Goal: Information Seeking & Learning: Learn about a topic

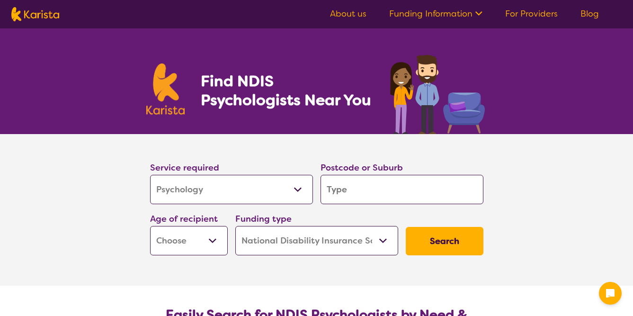
select select "Psychology"
select select "NDIS"
select select "Psychology"
select select "NDIS"
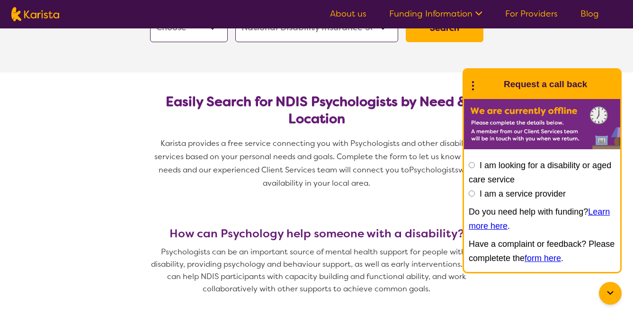
scroll to position [217, 0]
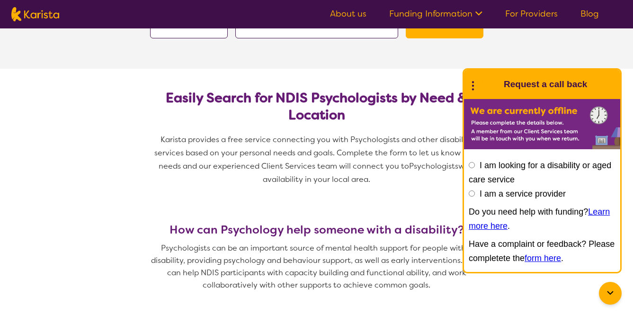
click at [605, 287] on icon at bounding box center [610, 292] width 11 height 11
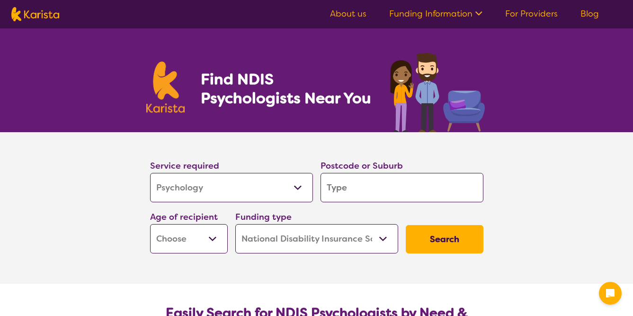
scroll to position [0, 0]
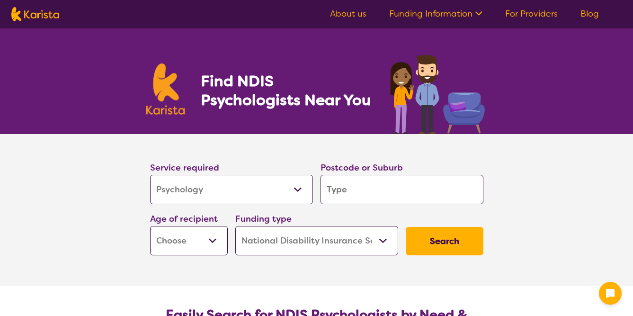
click at [347, 18] on link "About us" at bounding box center [348, 13] width 36 height 11
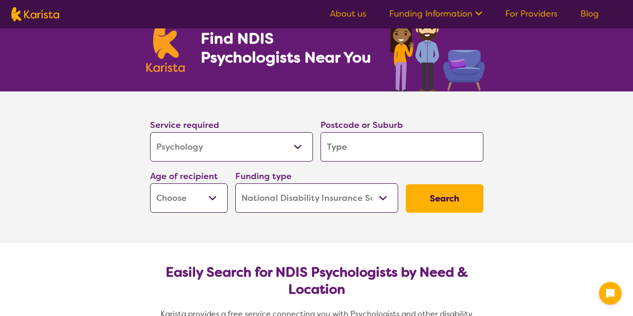
scroll to position [48, 0]
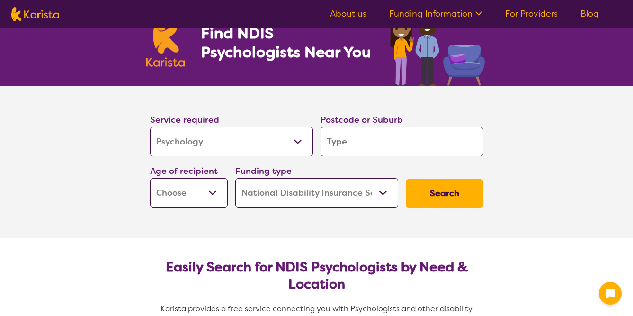
click at [287, 143] on select "Allied Health Assistant Assessment (ADHD or Autism) Behaviour support Counselli…" at bounding box center [231, 141] width 163 height 29
click at [352, 142] on input "search" at bounding box center [402, 141] width 163 height 29
type input "3151"
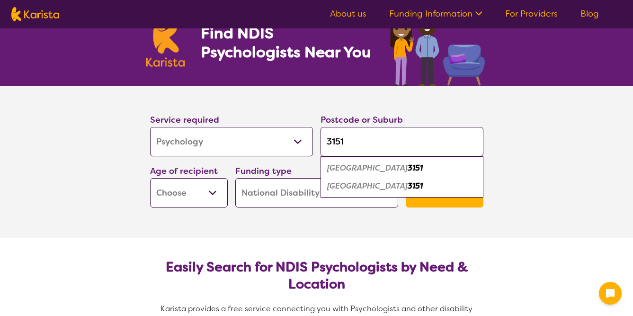
click at [210, 190] on select "Early Childhood - 0 to 9 Child - 10 to 11 Adolescent - 12 to 17 Adult - 18 to 6…" at bounding box center [189, 192] width 78 height 29
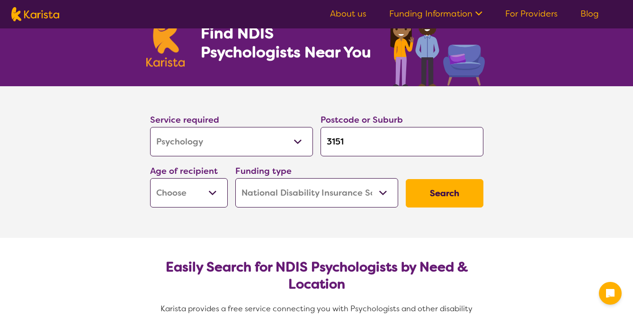
select select "EC"
click at [334, 194] on select "Home Care Package (HCP) National Disability Insurance Scheme (NDIS) I don't know" at bounding box center [316, 192] width 163 height 29
select select "i-don-t-know"
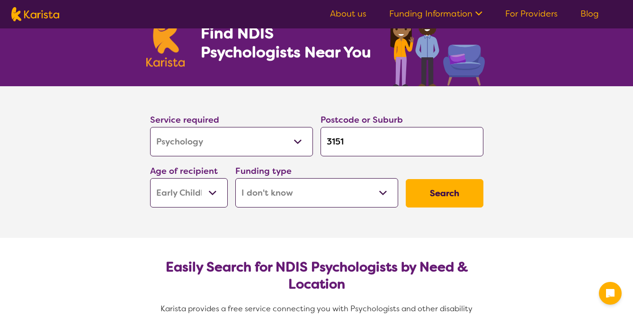
click at [439, 193] on button "Search" at bounding box center [445, 193] width 78 height 28
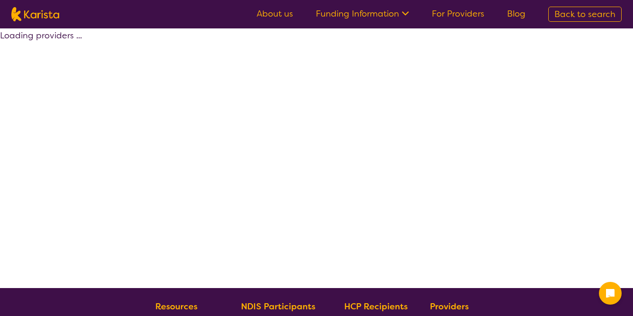
select select "Psychology"
select select "EC"
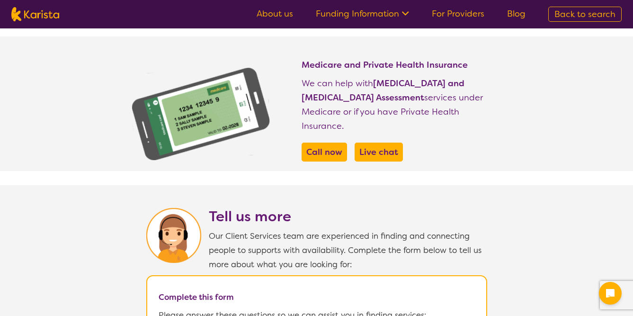
scroll to position [433, 0]
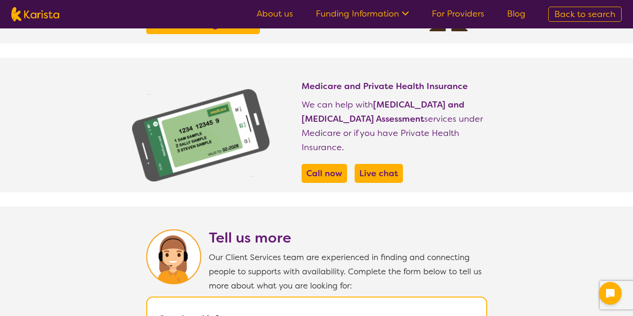
select select "Psychology"
select select "EC"
select select "NDIS"
select select "Psychology"
select select "EC"
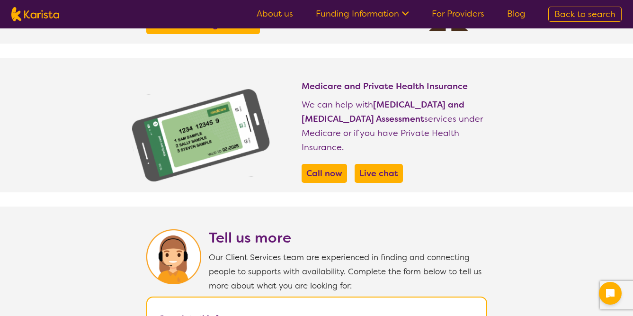
select select "NDIS"
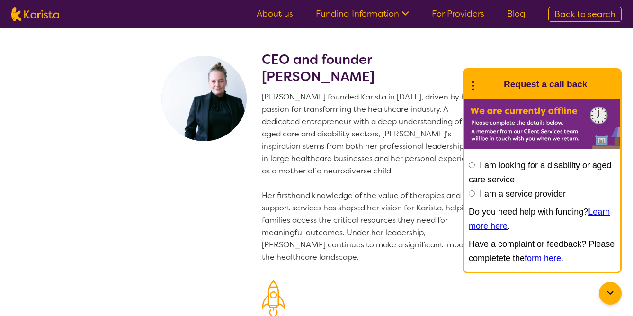
click at [611, 292] on icon at bounding box center [610, 292] width 11 height 11
